Goal: Navigation & Orientation: Find specific page/section

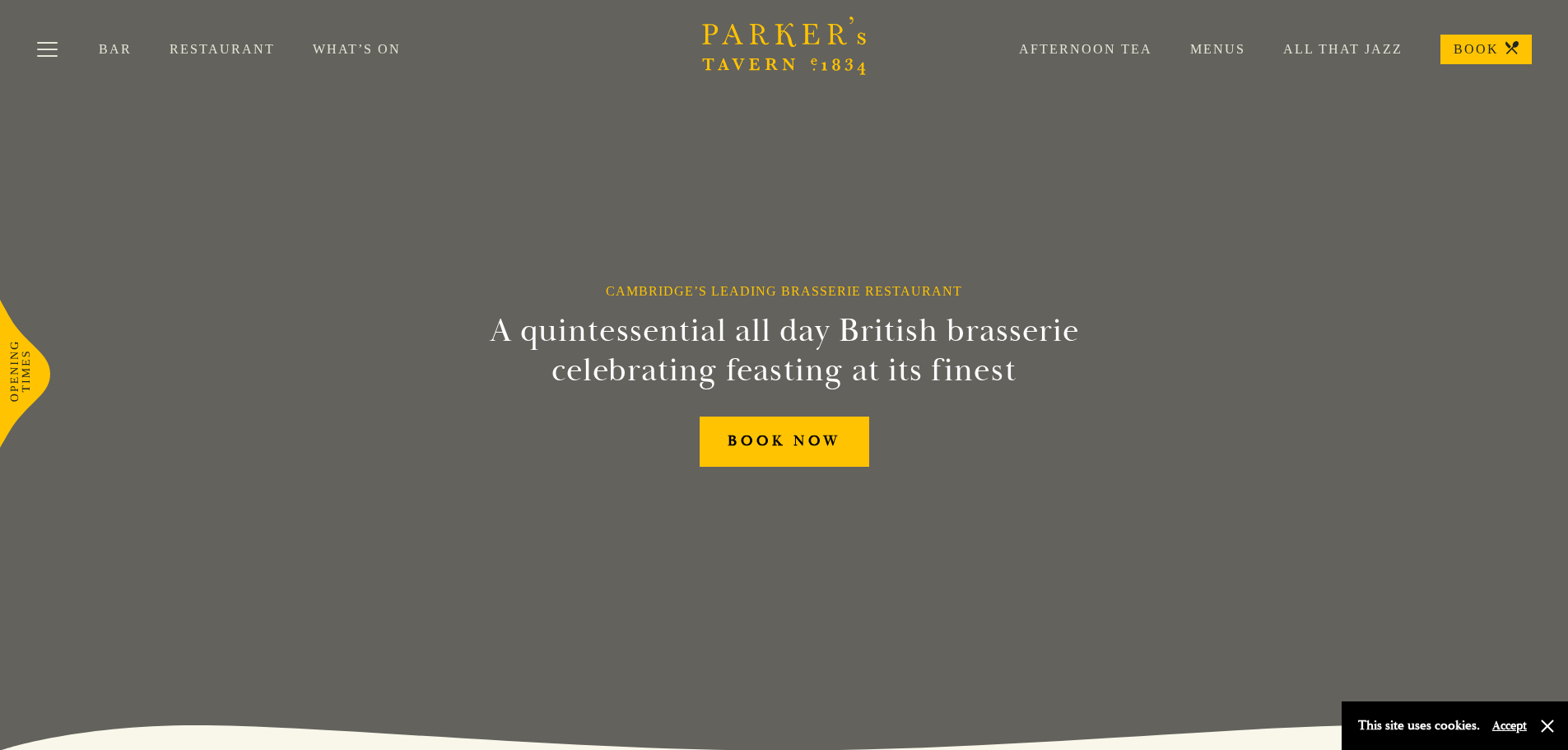
click at [220, 49] on link "Restaurant" at bounding box center [241, 50] width 143 height 17
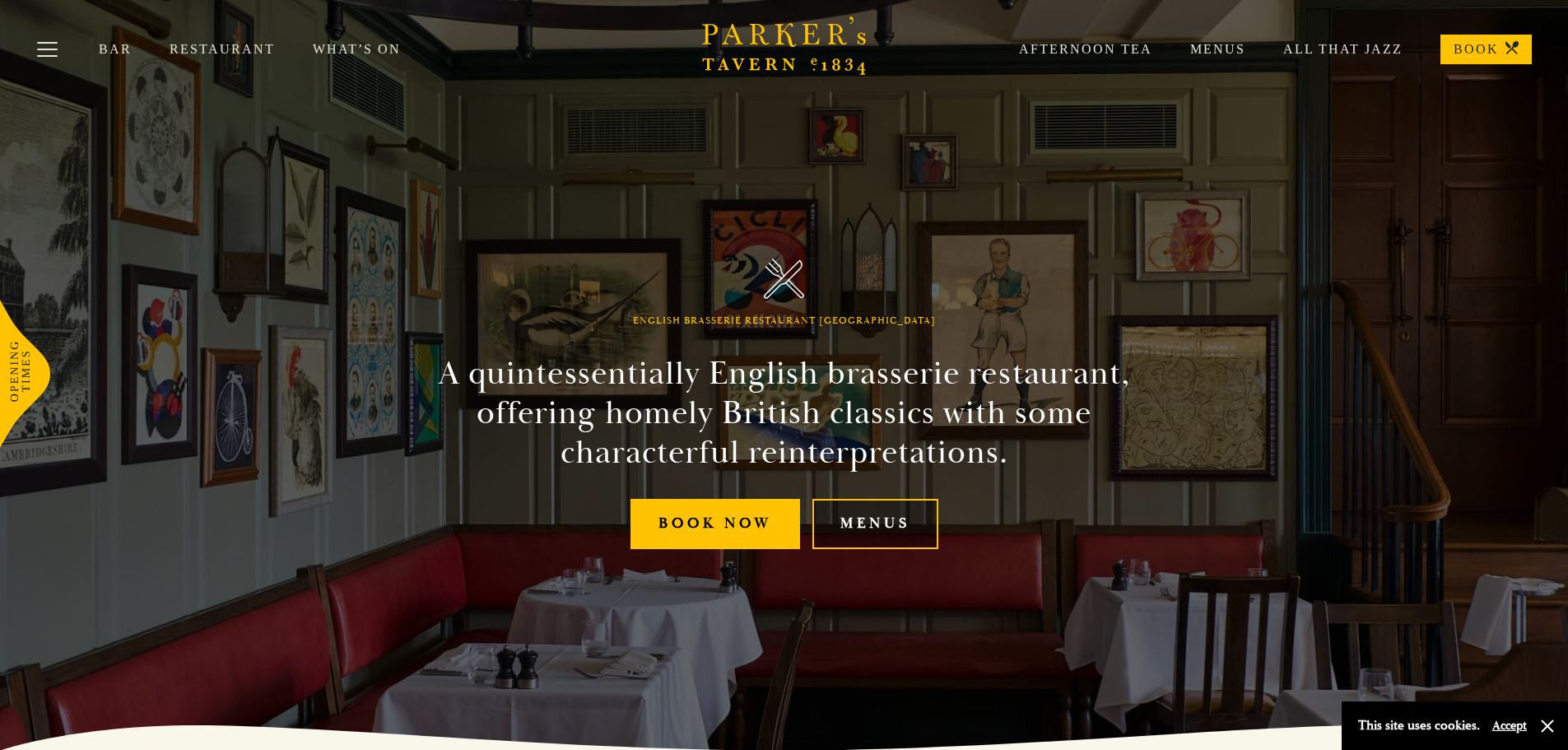
click at [878, 533] on link "Menus" at bounding box center [876, 524] width 126 height 51
click at [231, 51] on link "Restaurant" at bounding box center [241, 50] width 143 height 17
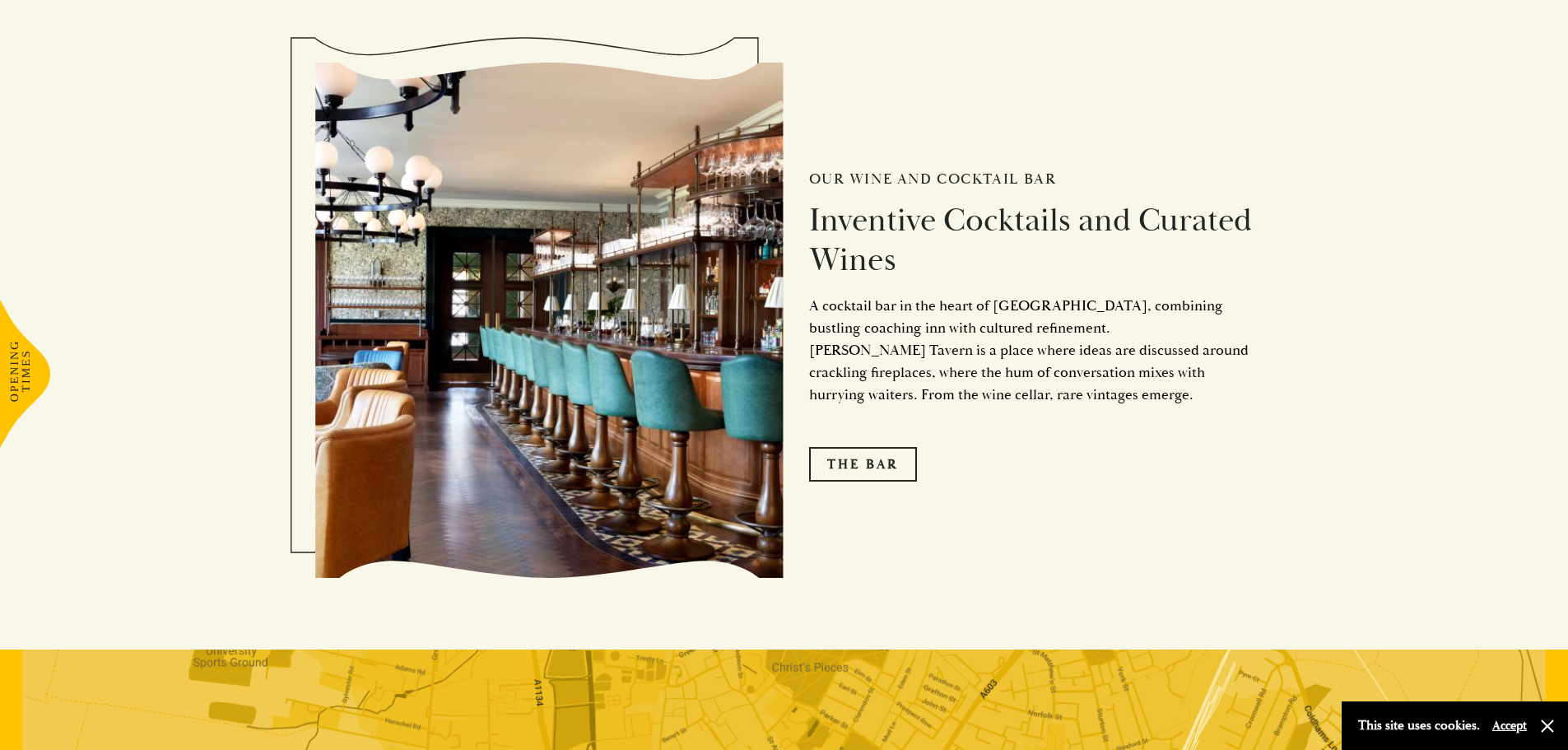
scroll to position [2635, 0]
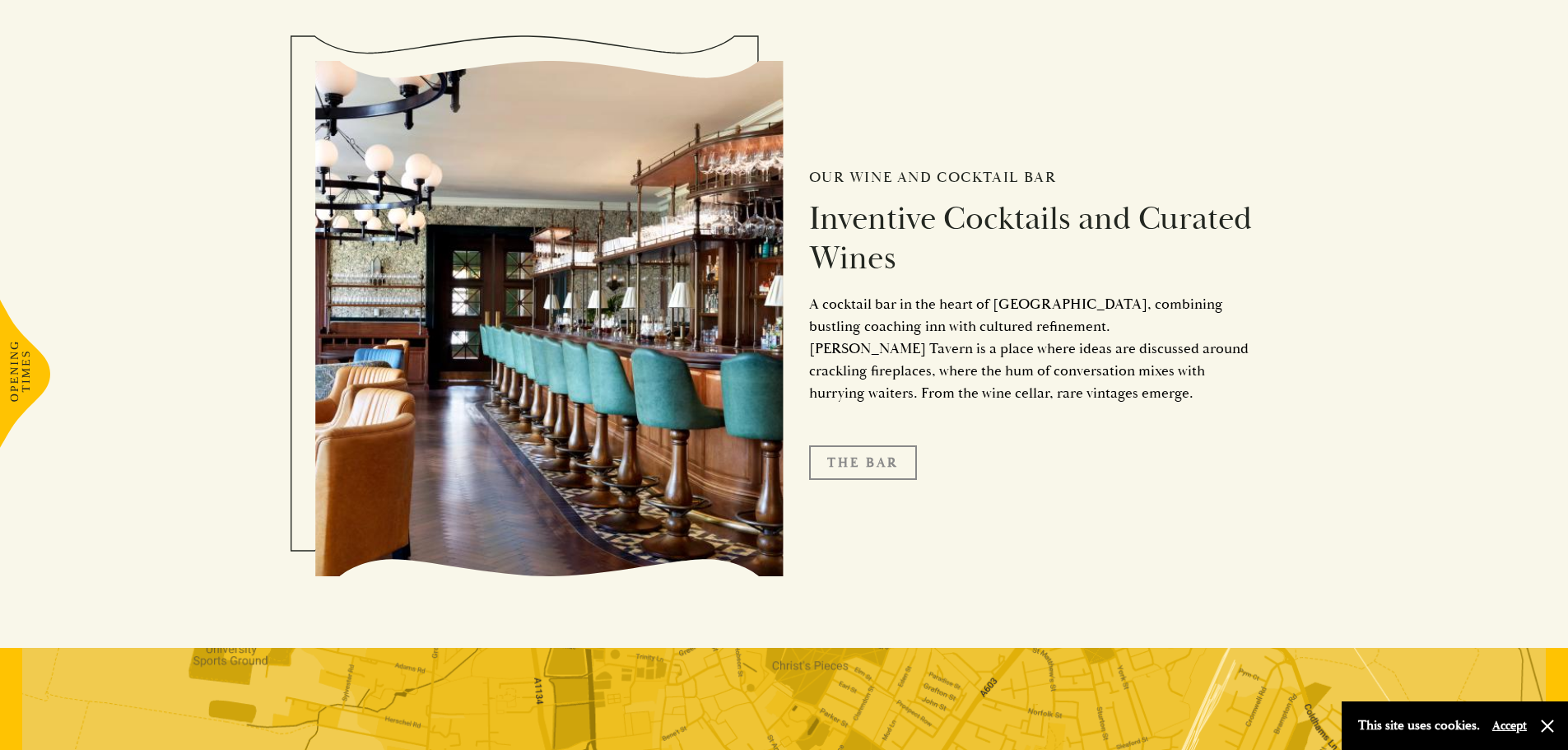
click at [867, 463] on link "The Bar" at bounding box center [863, 463] width 108 height 35
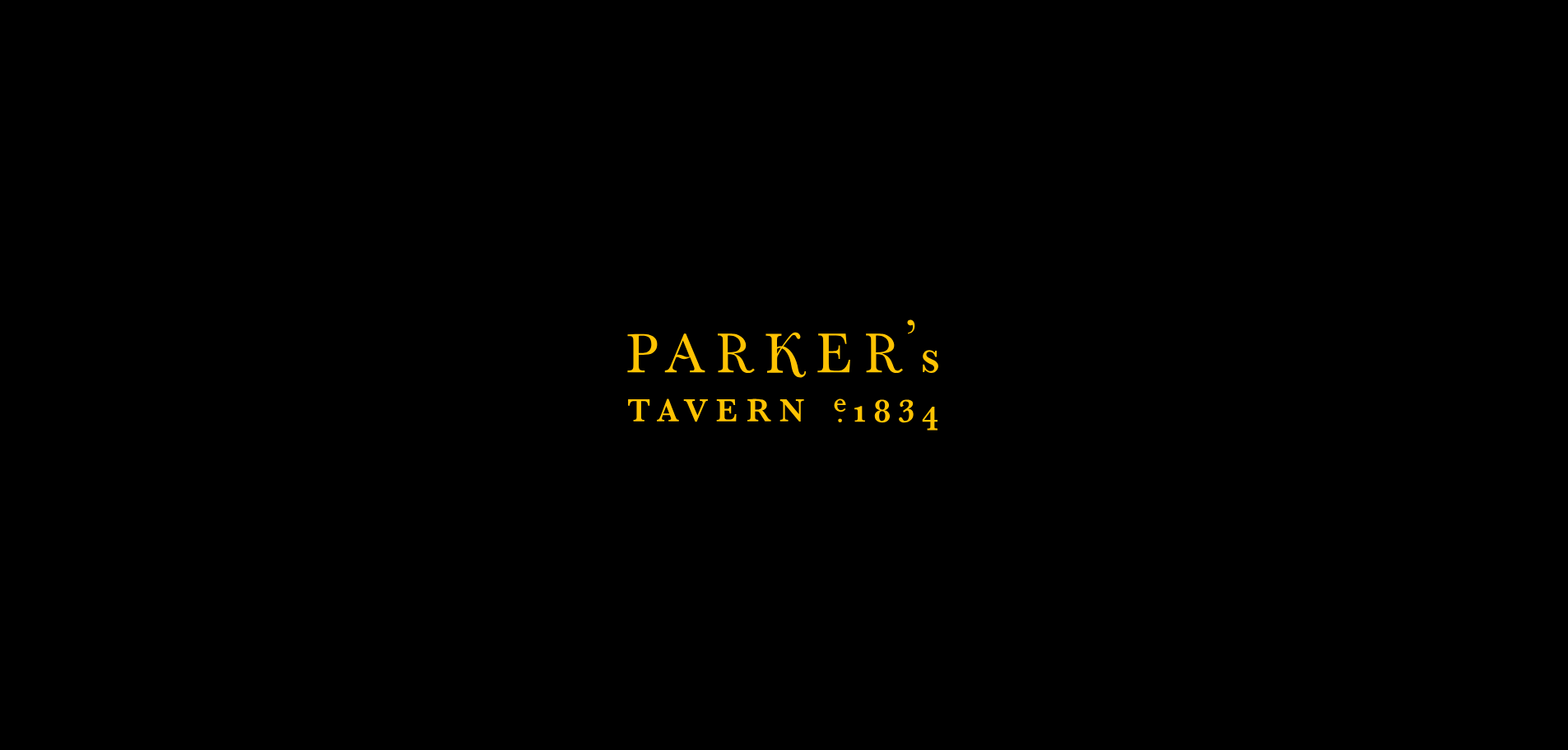
scroll to position [2920, 0]
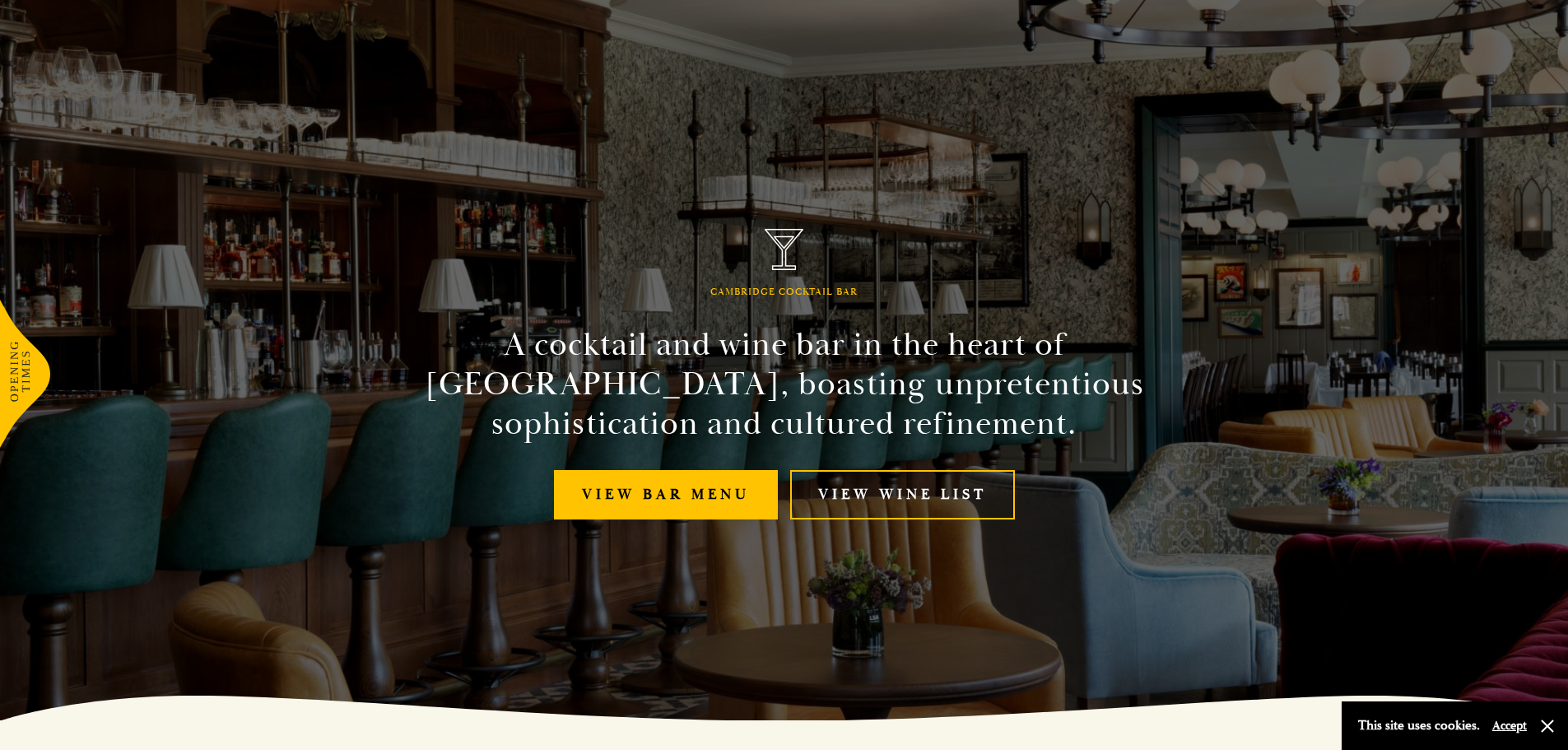
scroll to position [247, 0]
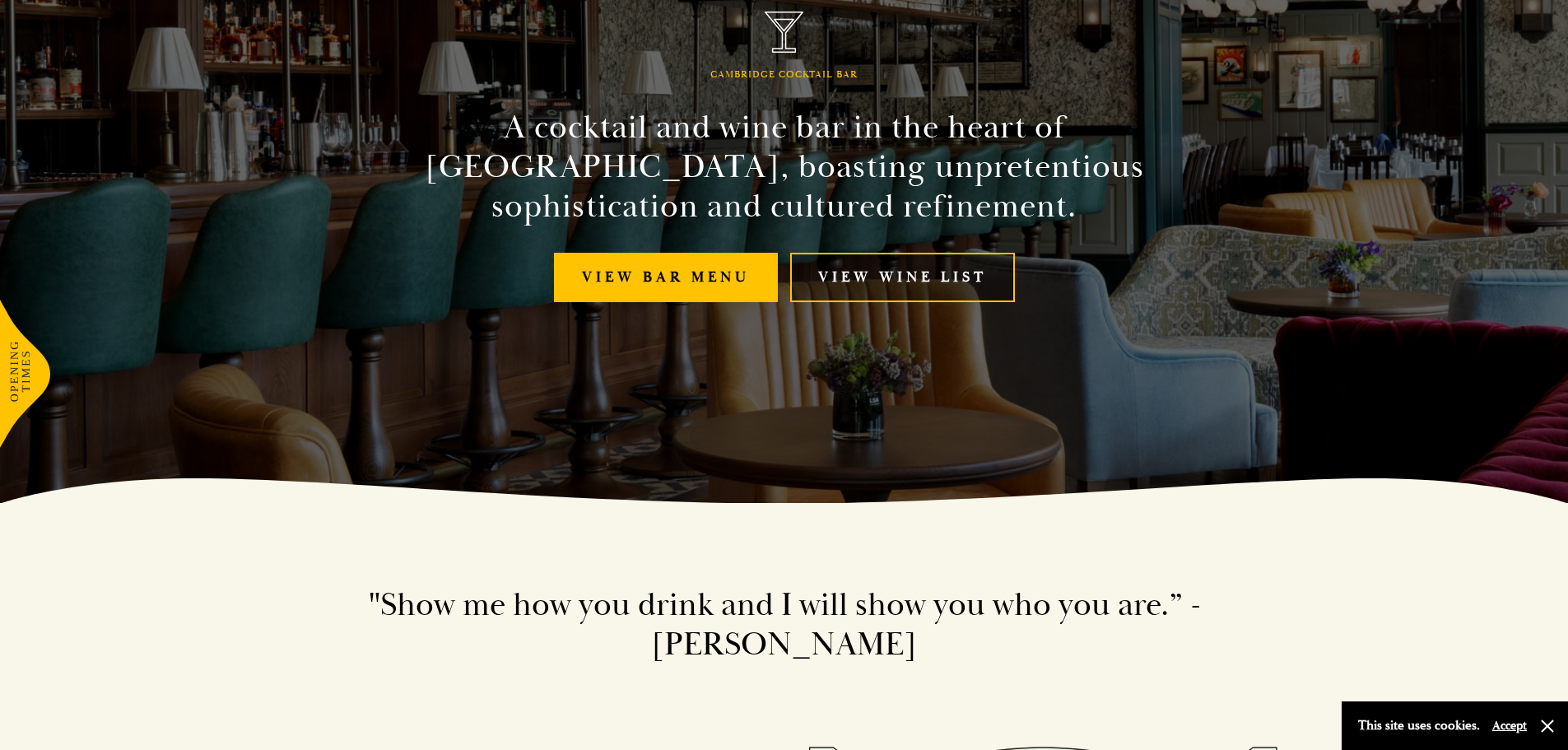
click at [900, 274] on link "View Wine List" at bounding box center [902, 278] width 224 height 51
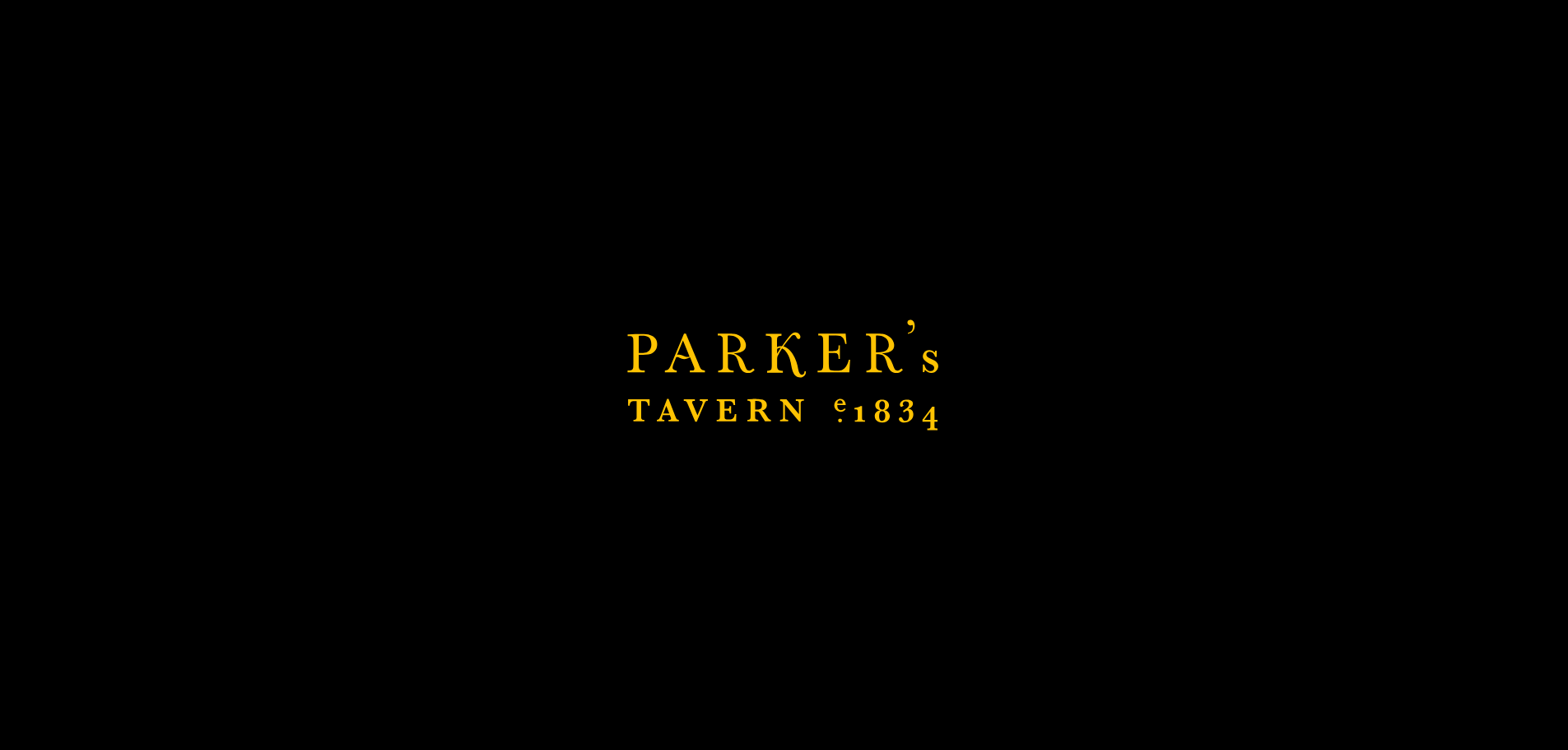
scroll to position [730, 0]
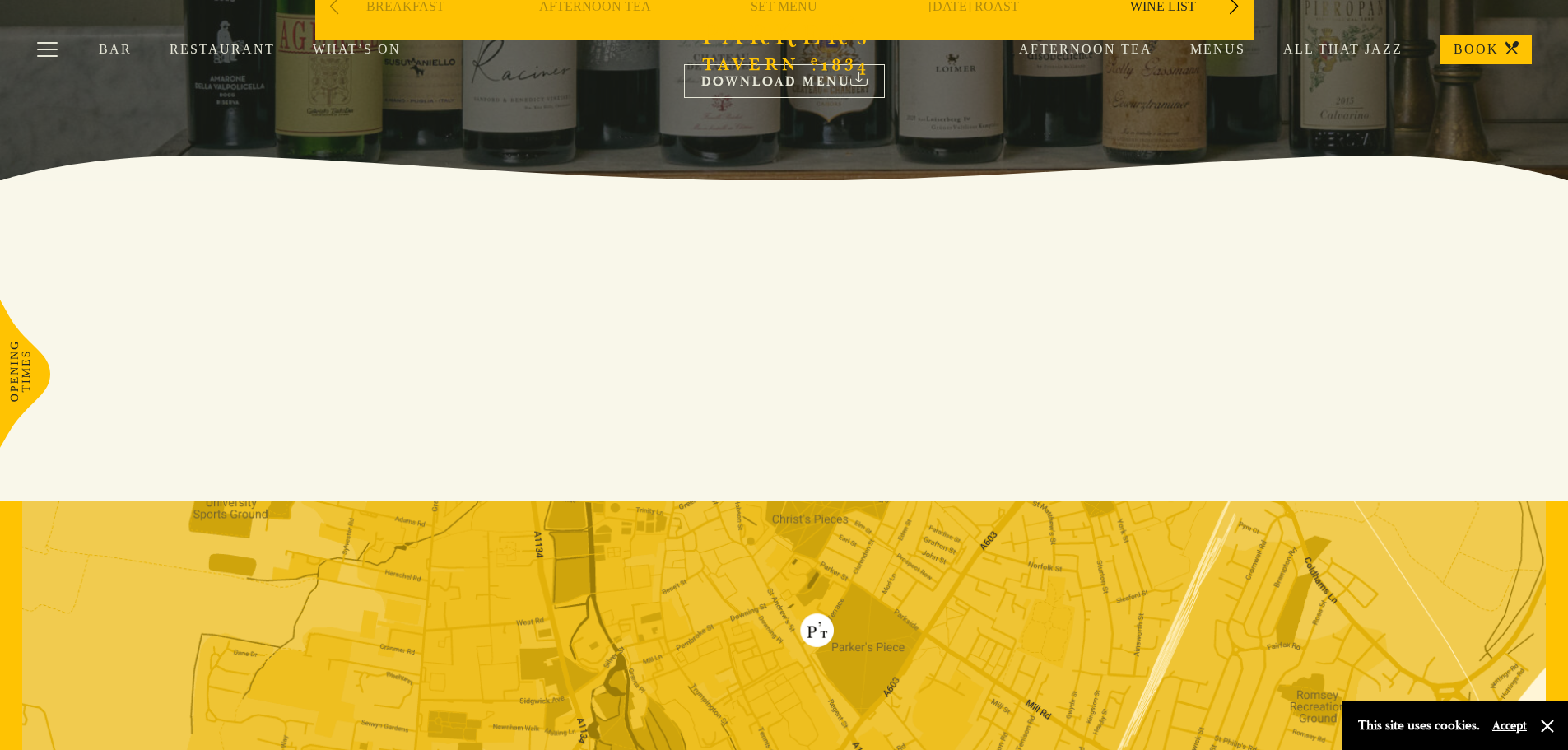
scroll to position [329, 0]
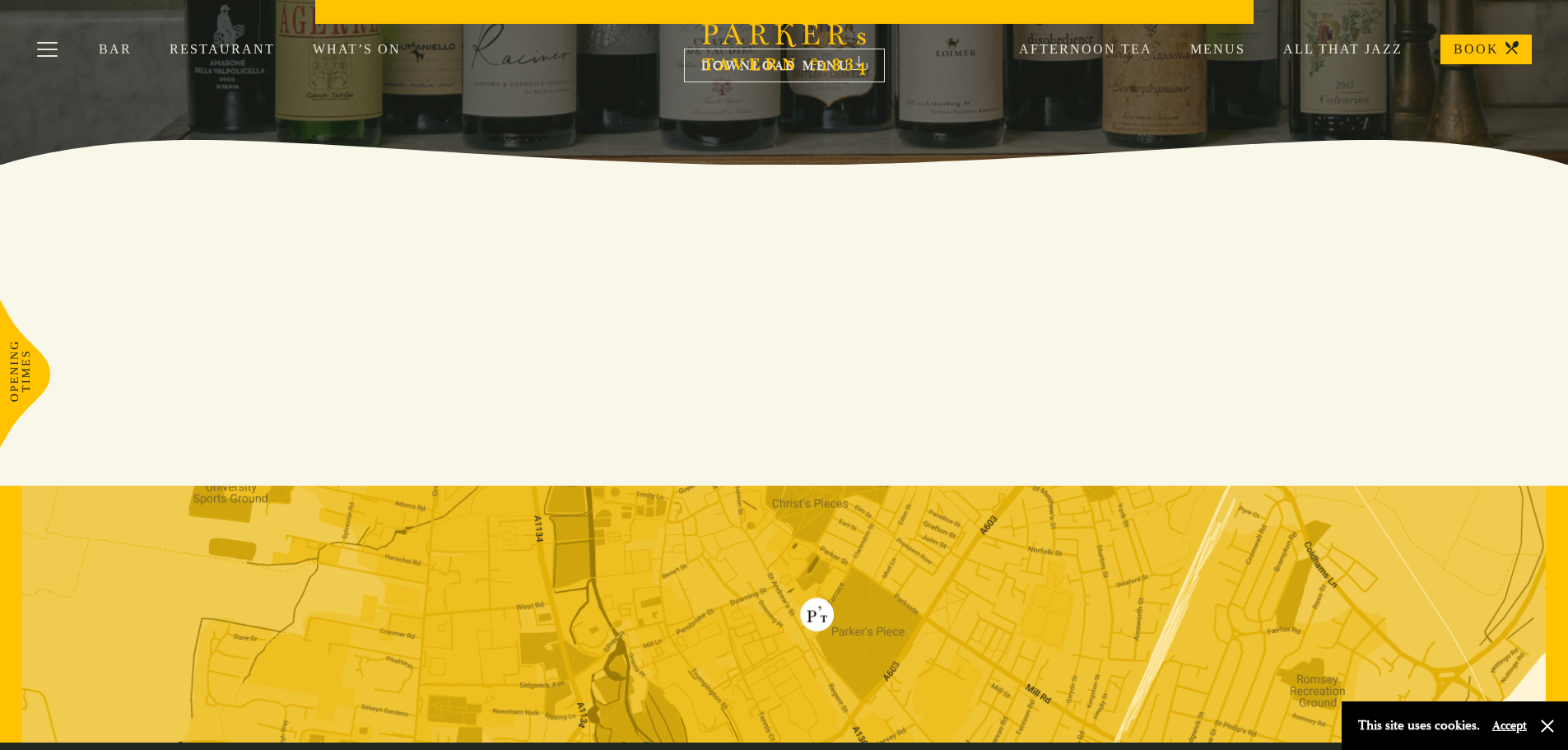
click at [783, 65] on icon "Brasserie Restaurant Cambridge | Parker's Tavern Cambridge Parker's Tavern is a…" at bounding box center [784, 46] width 165 height 59
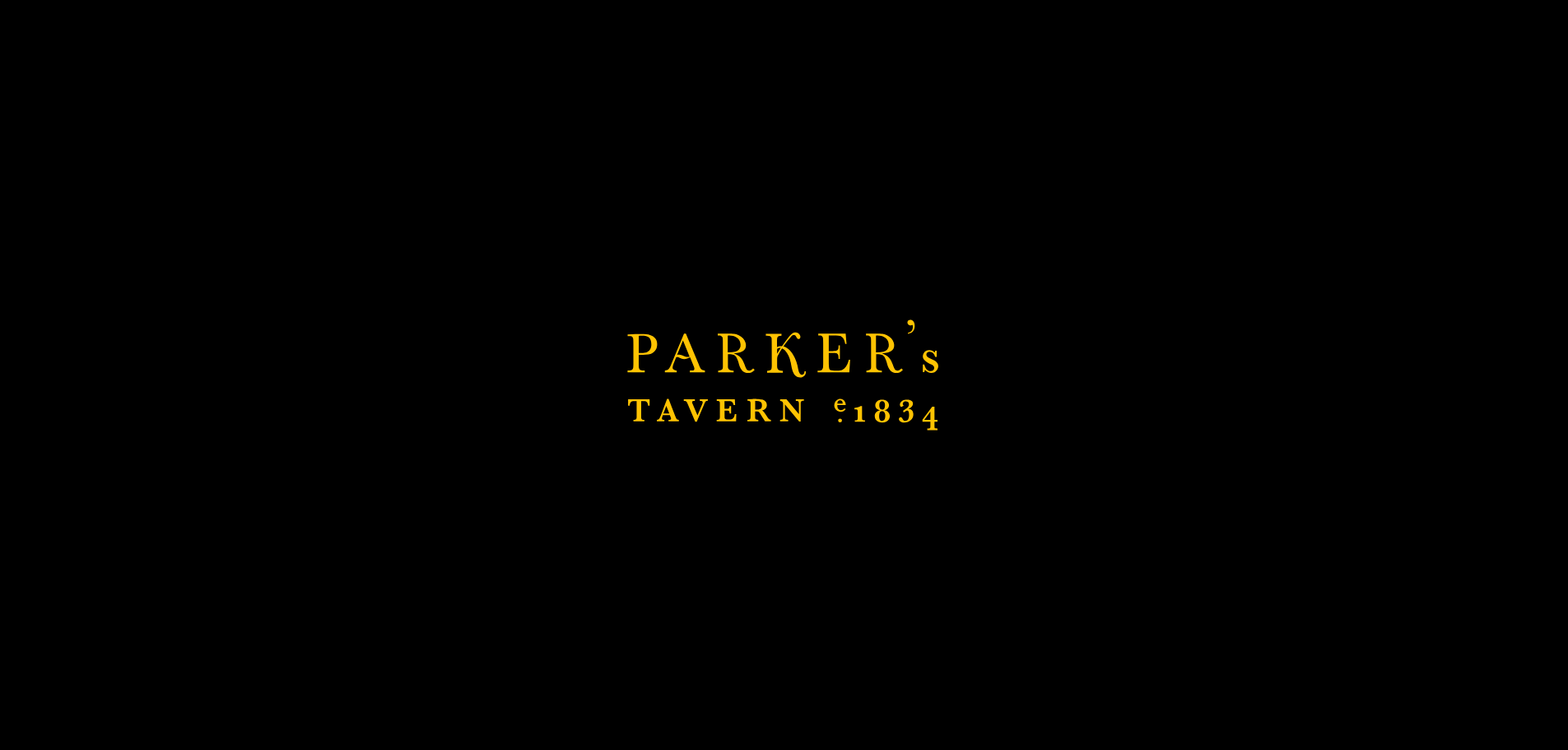
scroll to position [741, 0]
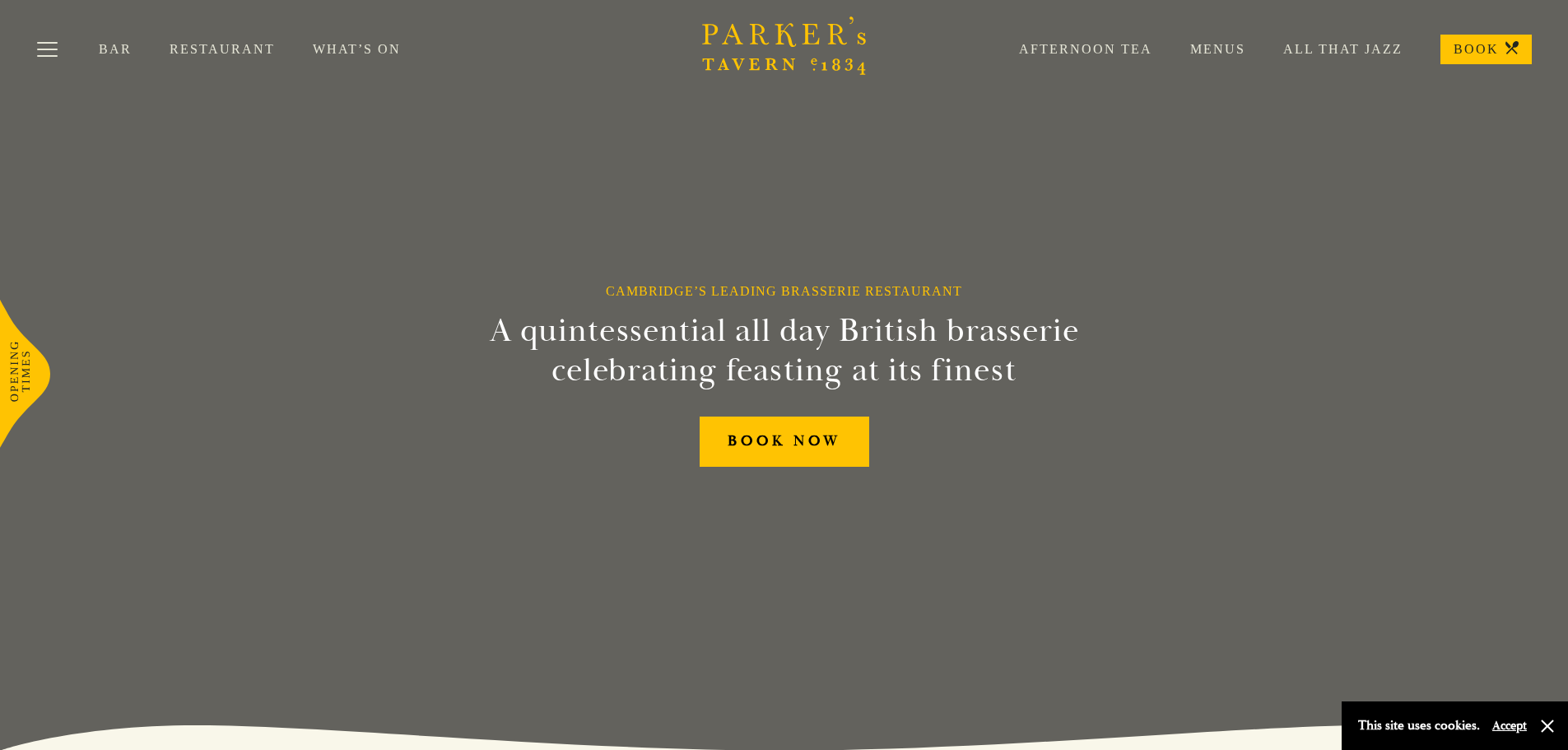
click at [1218, 47] on link "Menus" at bounding box center [1199, 50] width 93 height 17
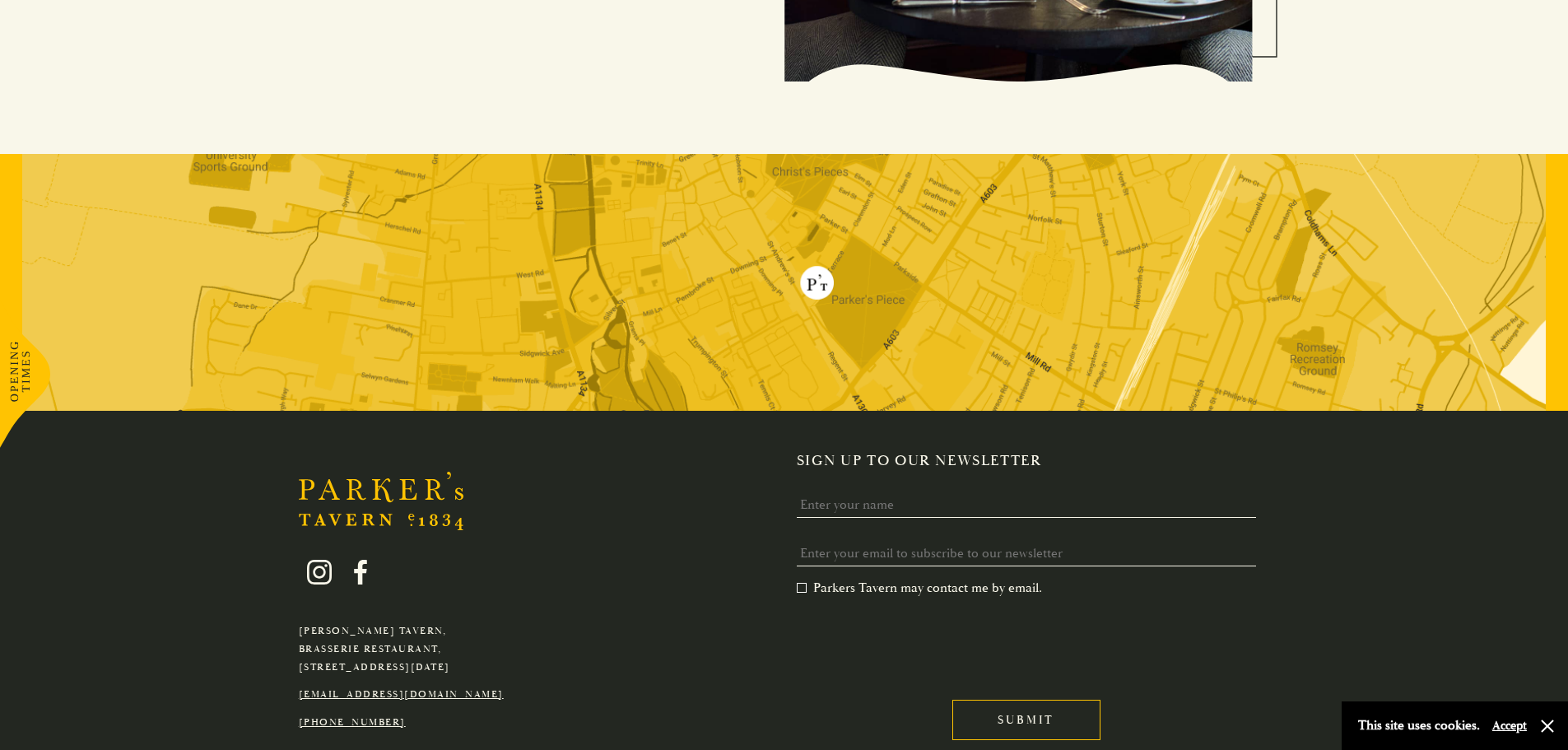
scroll to position [3365, 0]
